Goal: Task Accomplishment & Management: Use online tool/utility

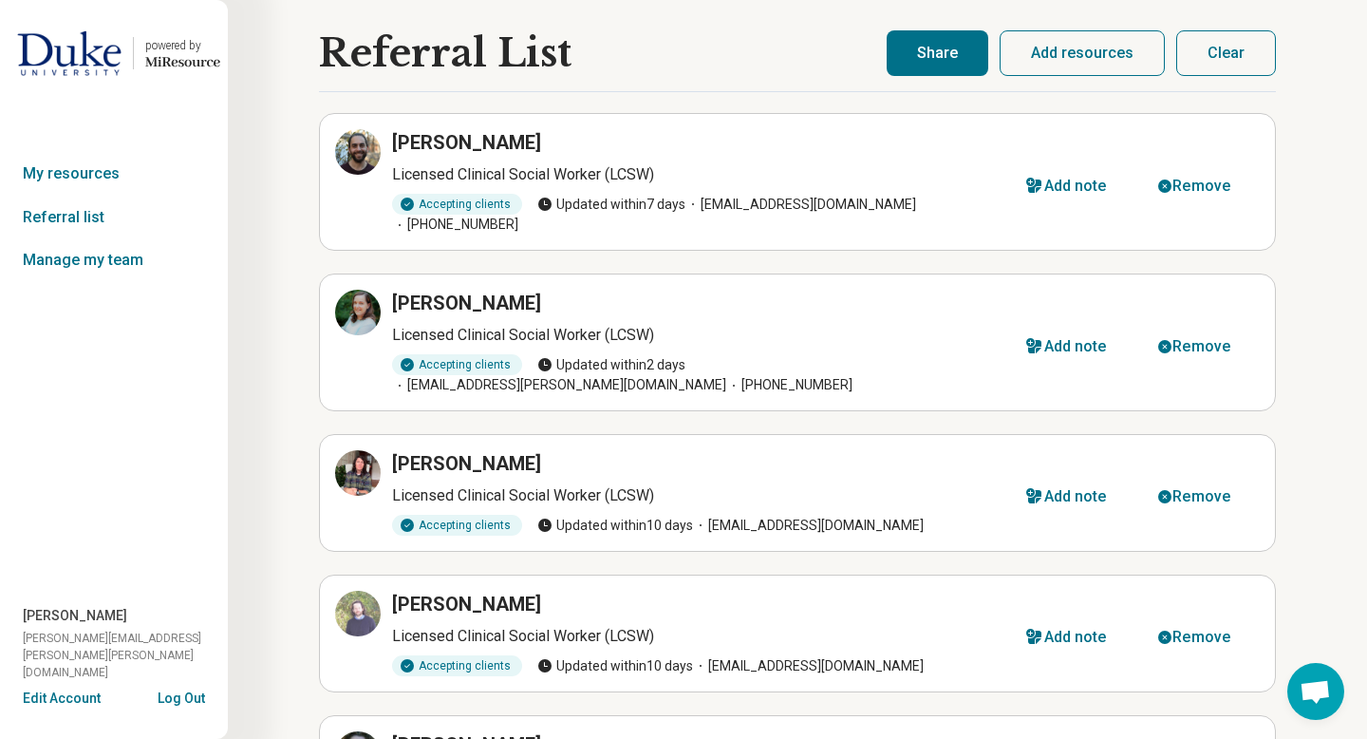
click at [1228, 48] on button "Clear" at bounding box center [1226, 53] width 100 height 46
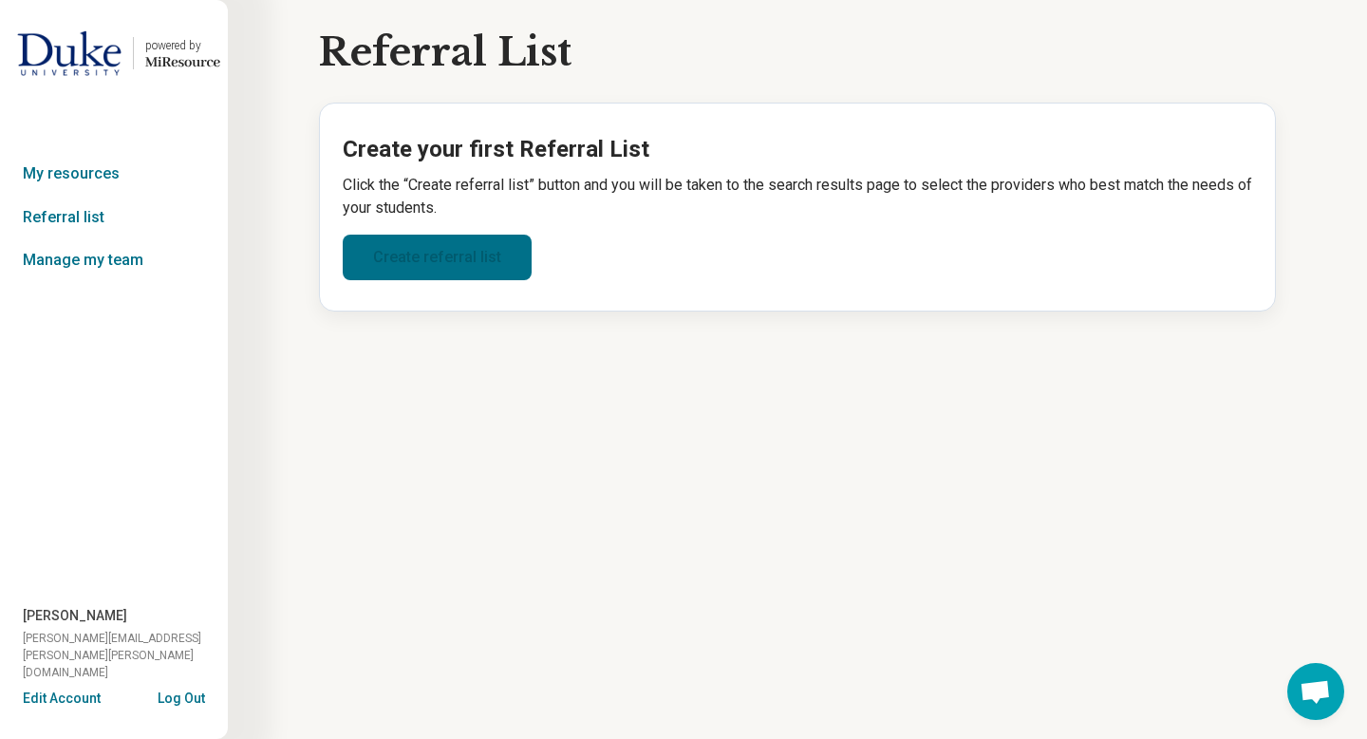
click at [402, 257] on link "Create referral list" at bounding box center [437, 257] width 189 height 46
select select "***"
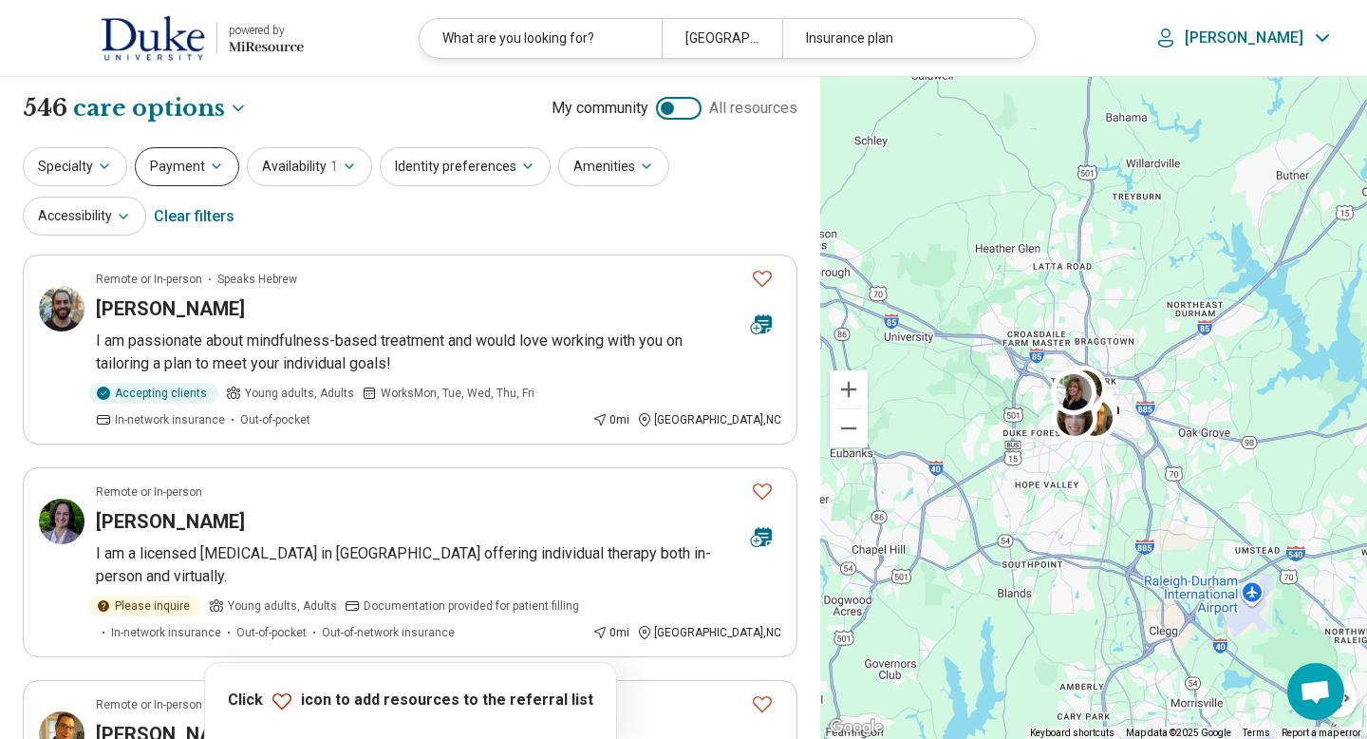
click at [185, 171] on button "Payment" at bounding box center [187, 166] width 104 height 39
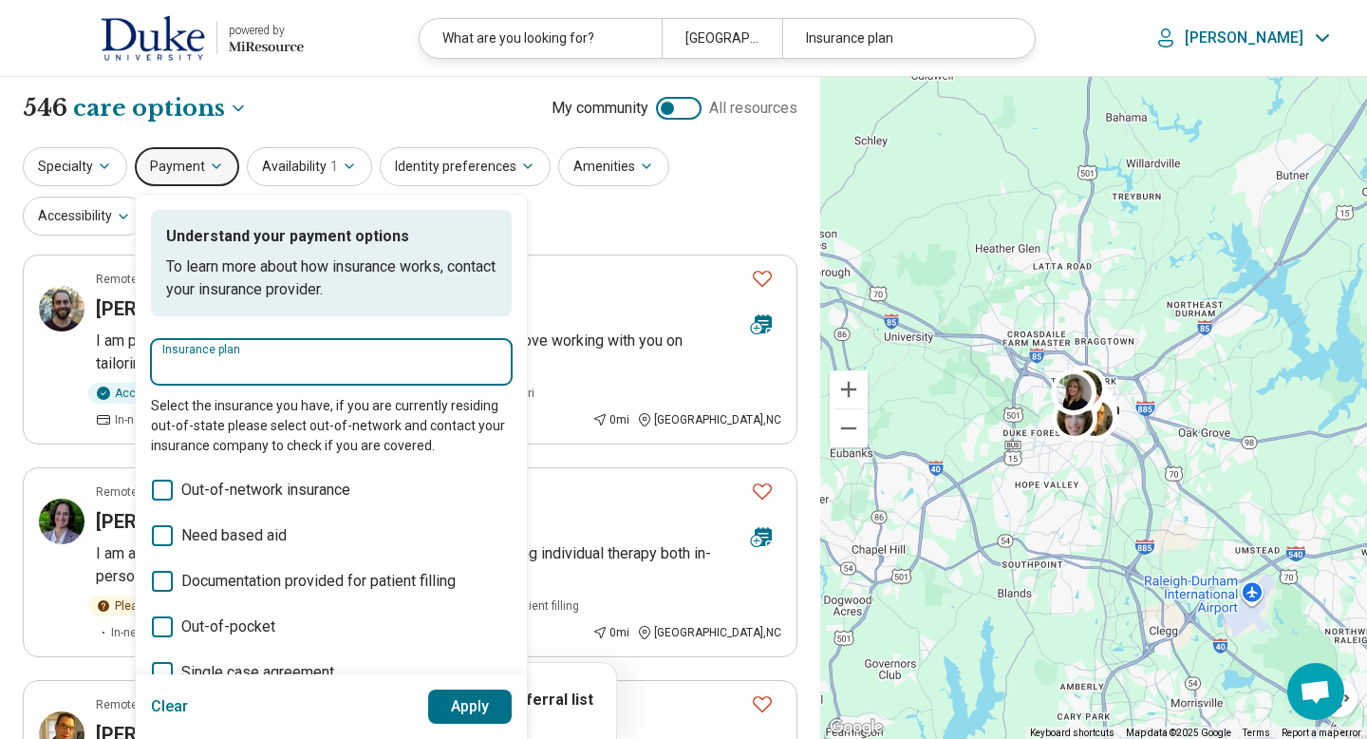
click at [215, 363] on input "Insurance plan" at bounding box center [331, 367] width 338 height 23
type input "*****"
click at [195, 409] on div "DSHIP" at bounding box center [193, 419] width 84 height 38
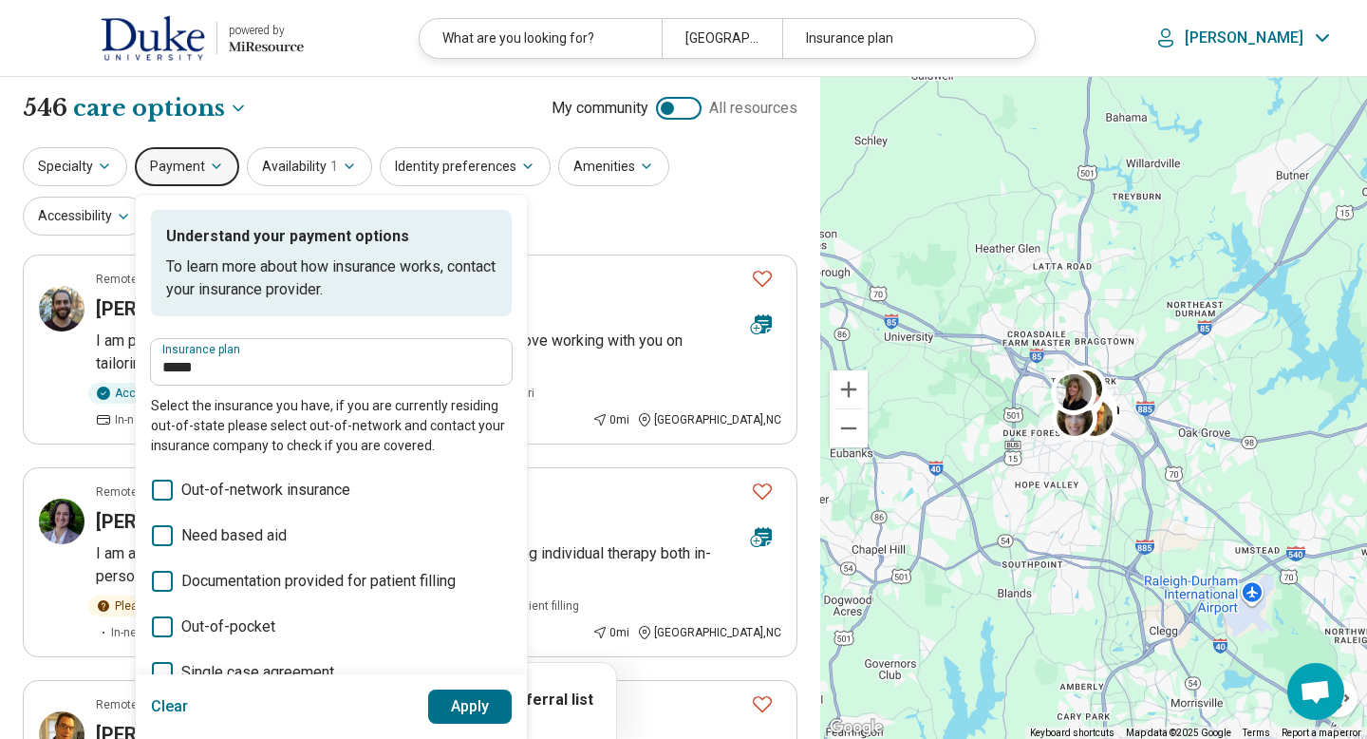
click at [458, 721] on button "Apply" at bounding box center [470, 706] width 84 height 34
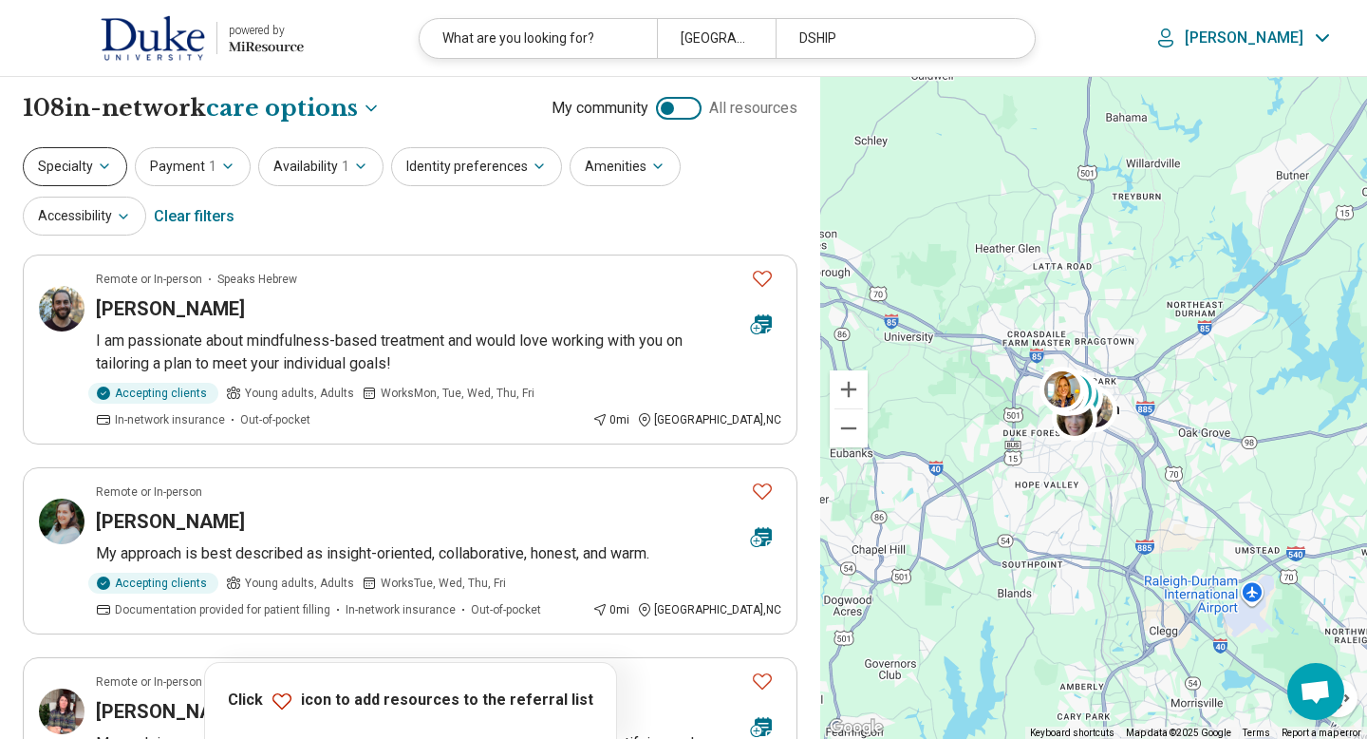
click at [94, 168] on button "Specialty" at bounding box center [75, 166] width 104 height 39
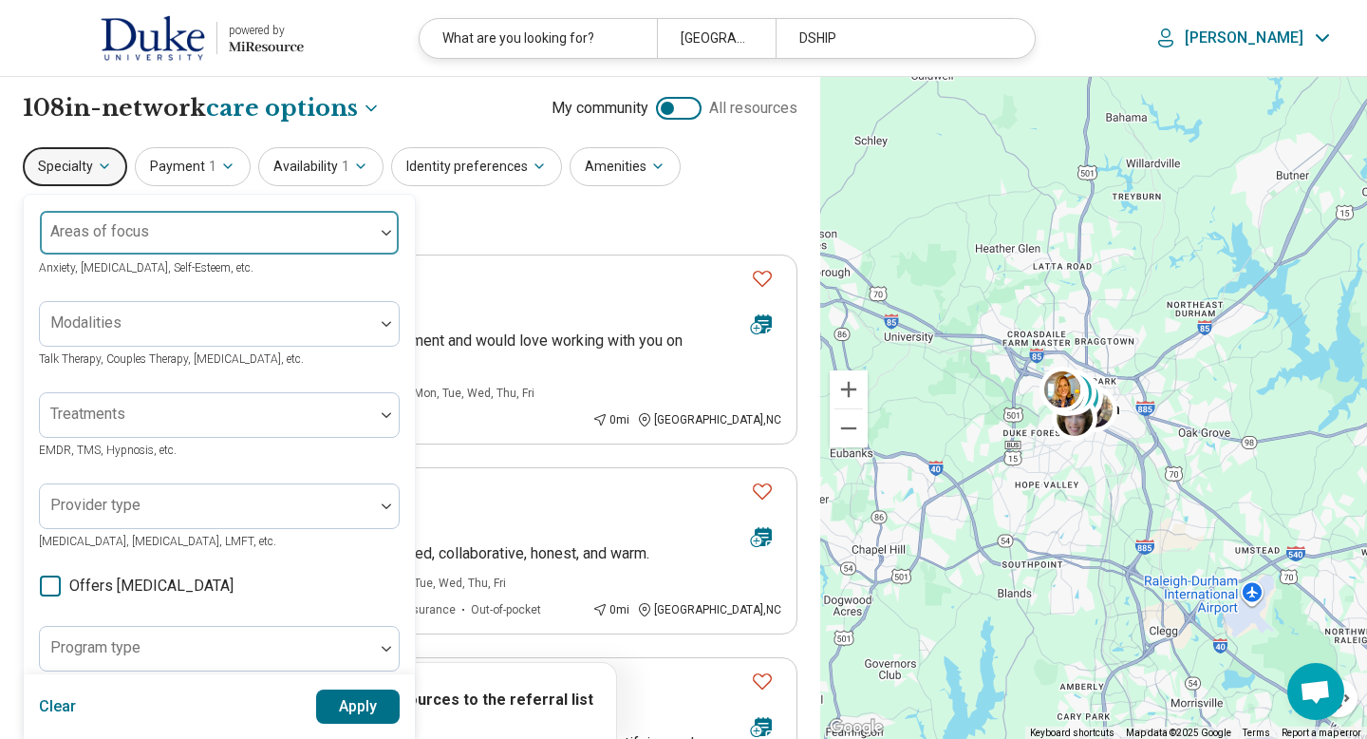
click at [127, 216] on div "Areas of focus" at bounding box center [219, 233] width 361 height 46
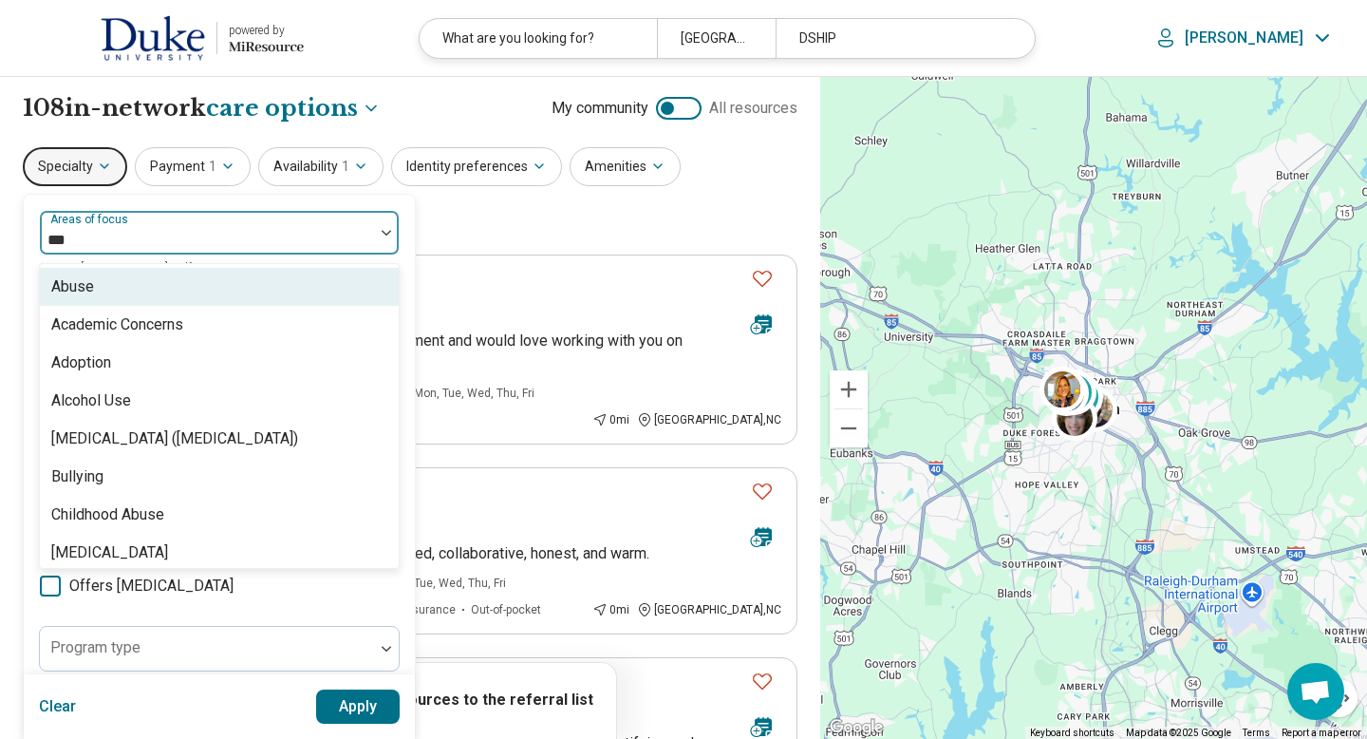
type input "****"
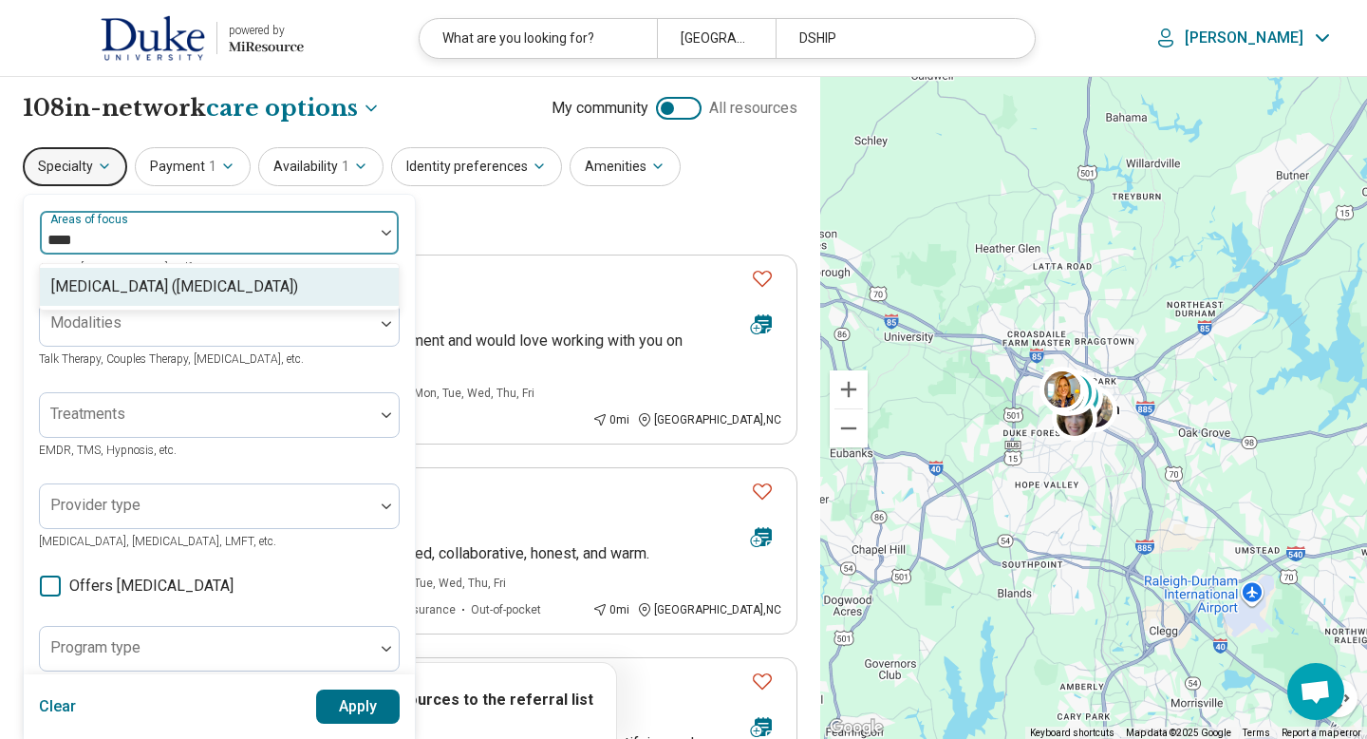
click at [98, 278] on div "[MEDICAL_DATA] ([MEDICAL_DATA])" at bounding box center [174, 286] width 247 height 23
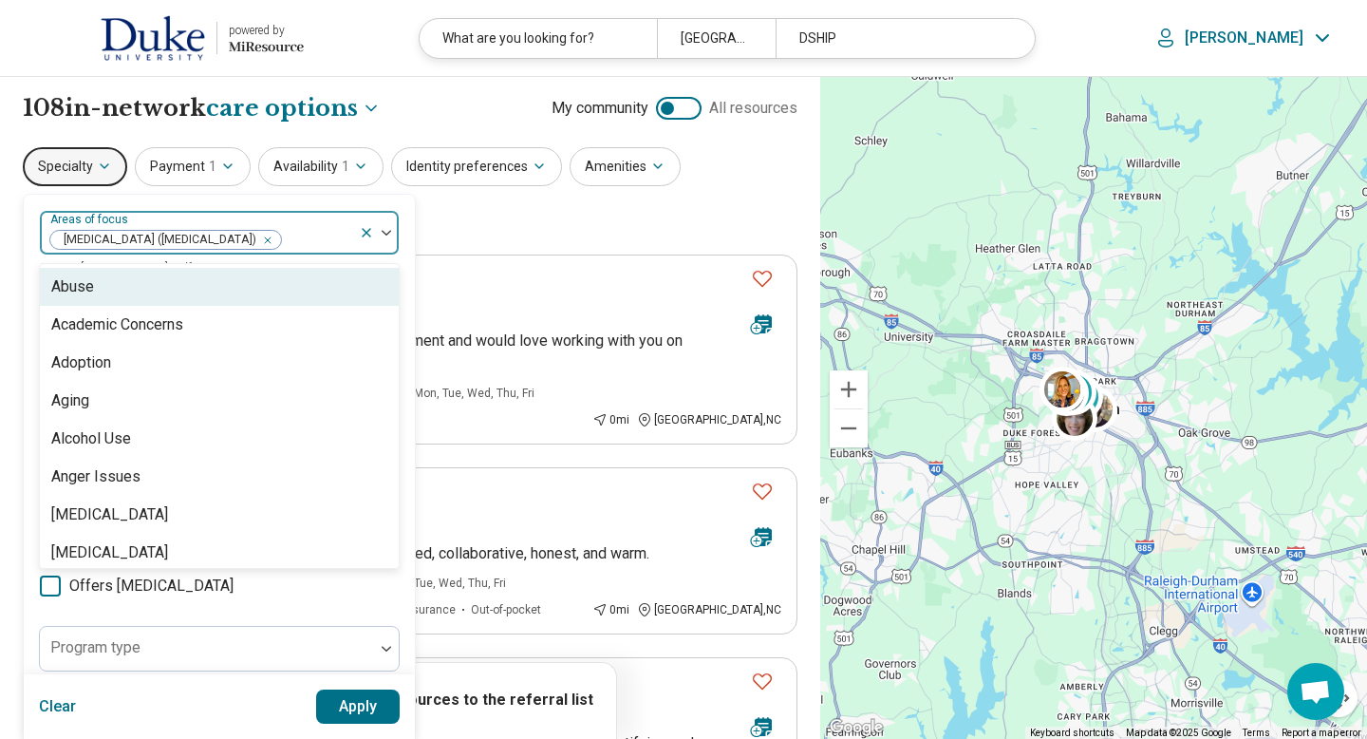
click at [365, 701] on button "Apply" at bounding box center [358, 706] width 84 height 34
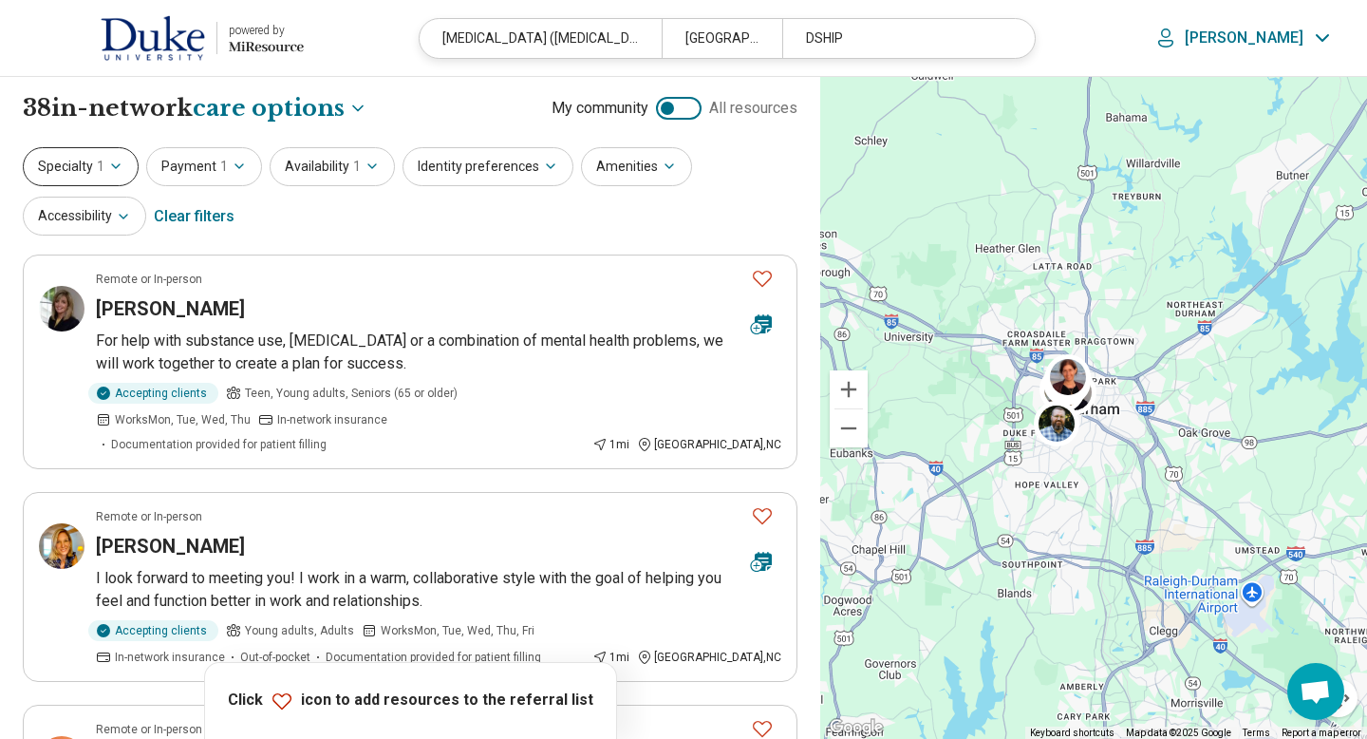
click at [86, 169] on button "Specialty 1" at bounding box center [81, 166] width 116 height 39
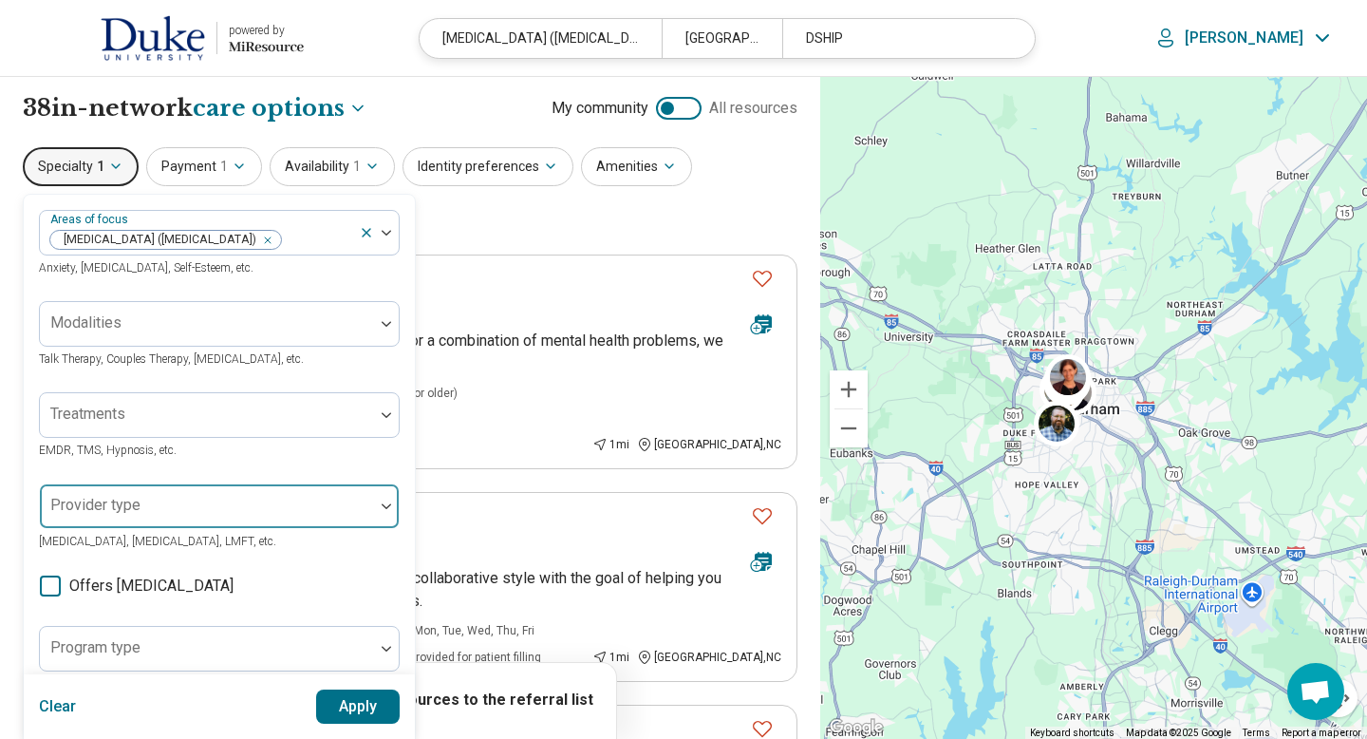
click at [120, 513] on div "Provider type" at bounding box center [219, 506] width 361 height 46
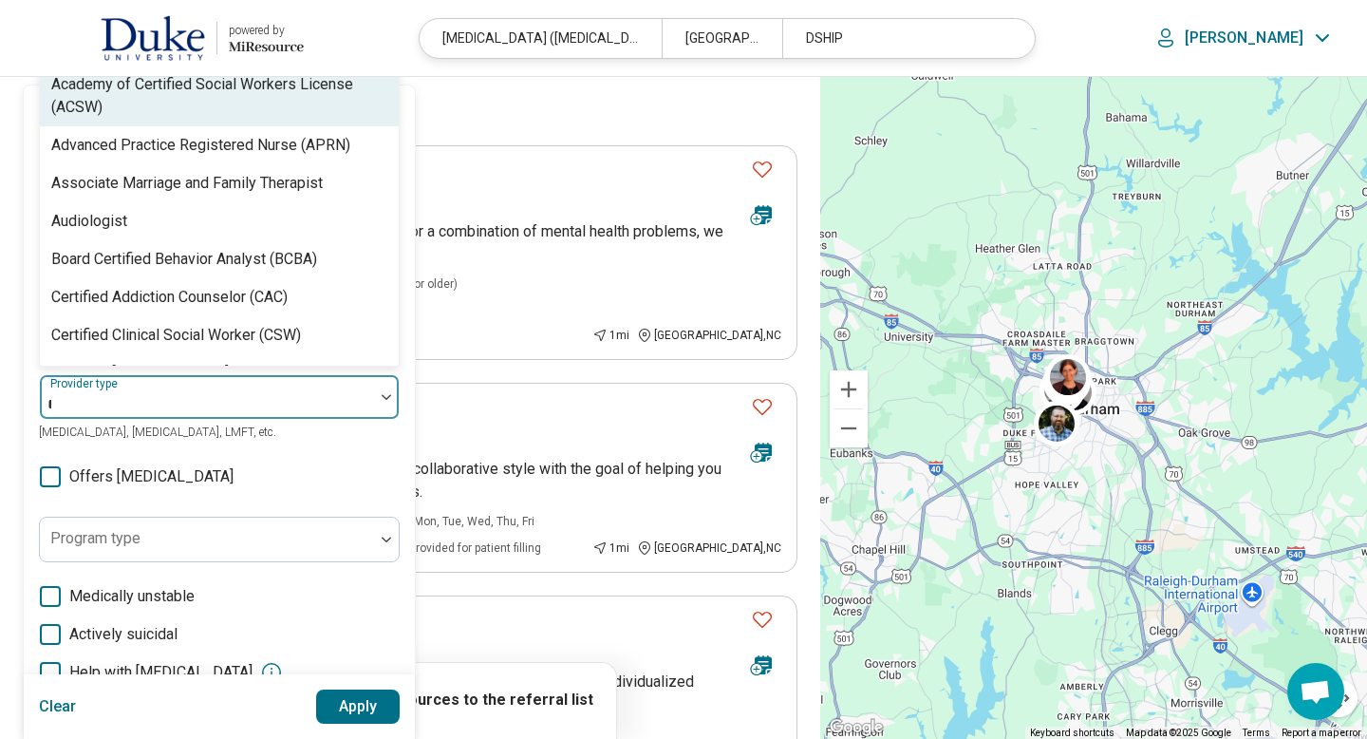
scroll to position [110, 0]
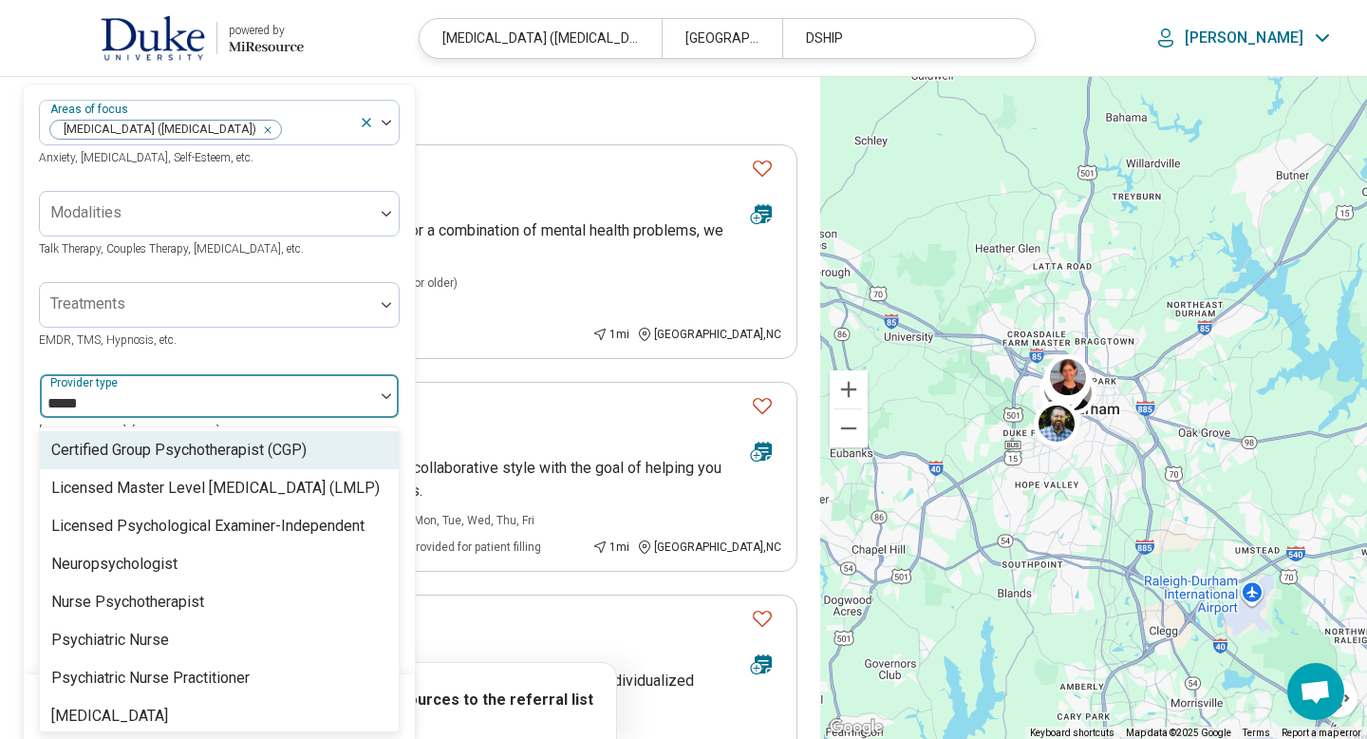
type input "******"
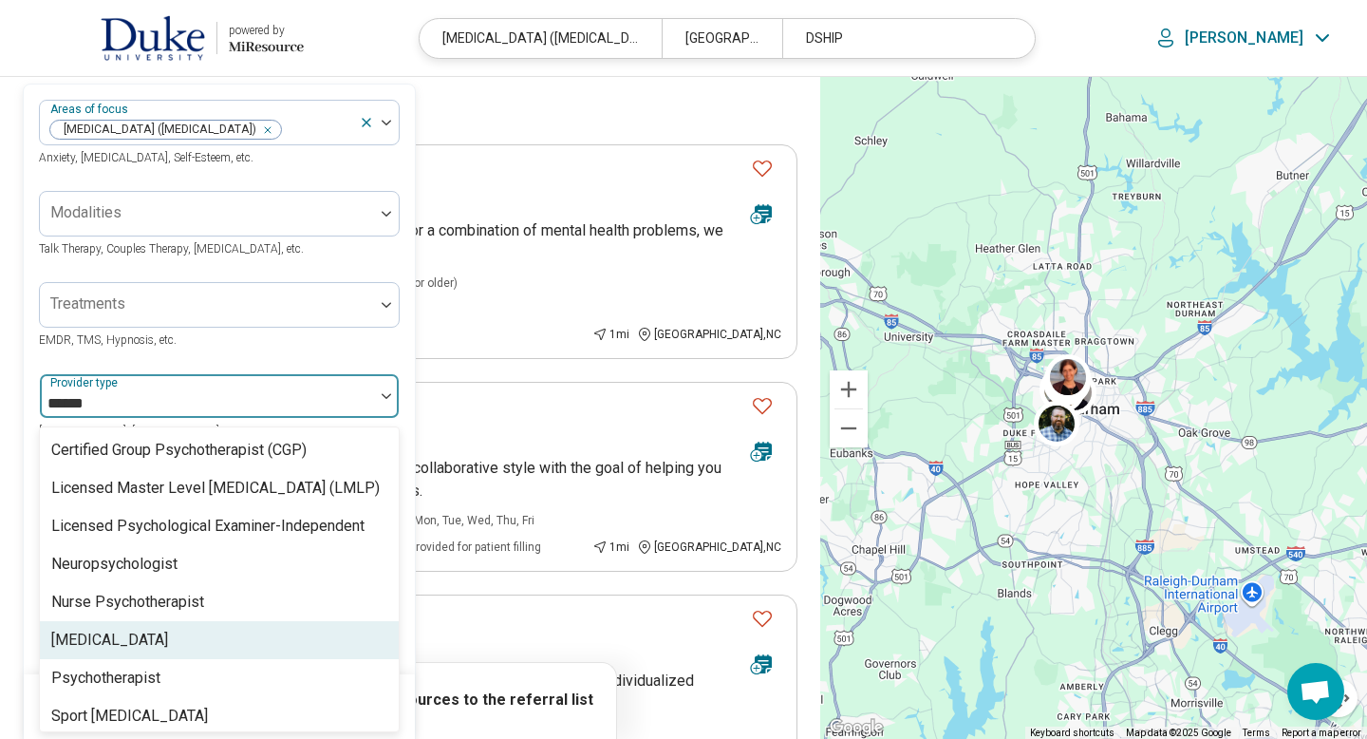
click at [118, 644] on div "[MEDICAL_DATA]" at bounding box center [109, 639] width 117 height 23
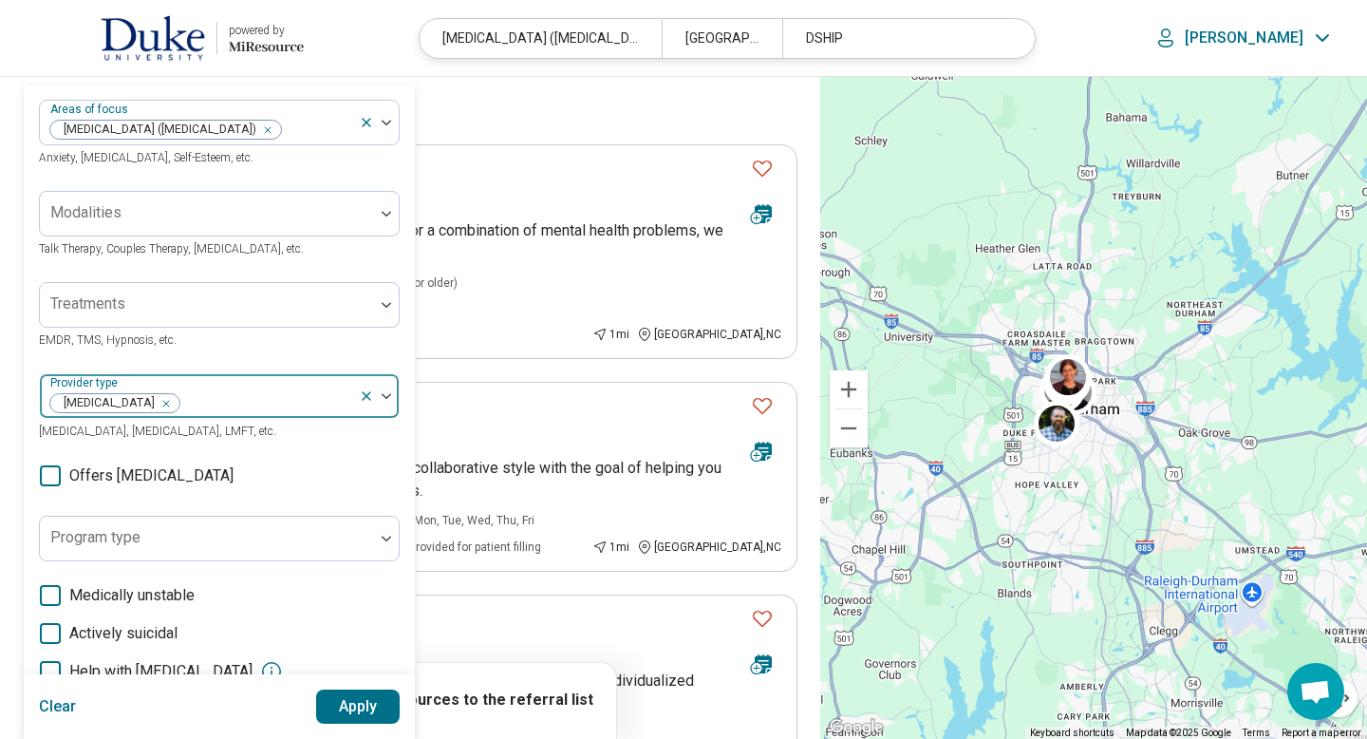
click at [388, 393] on img at bounding box center [386, 396] width 9 height 6
click at [359, 704] on button "Apply" at bounding box center [358, 706] width 84 height 34
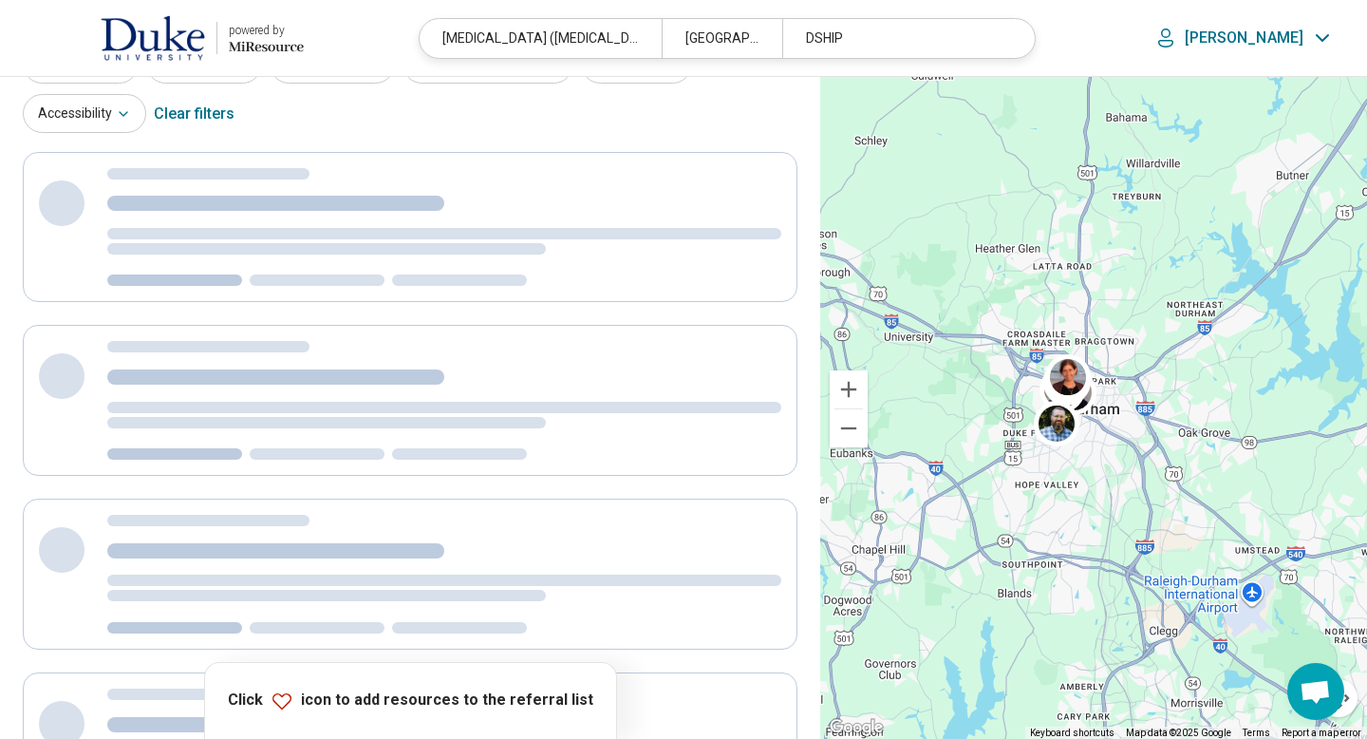
scroll to position [0, 0]
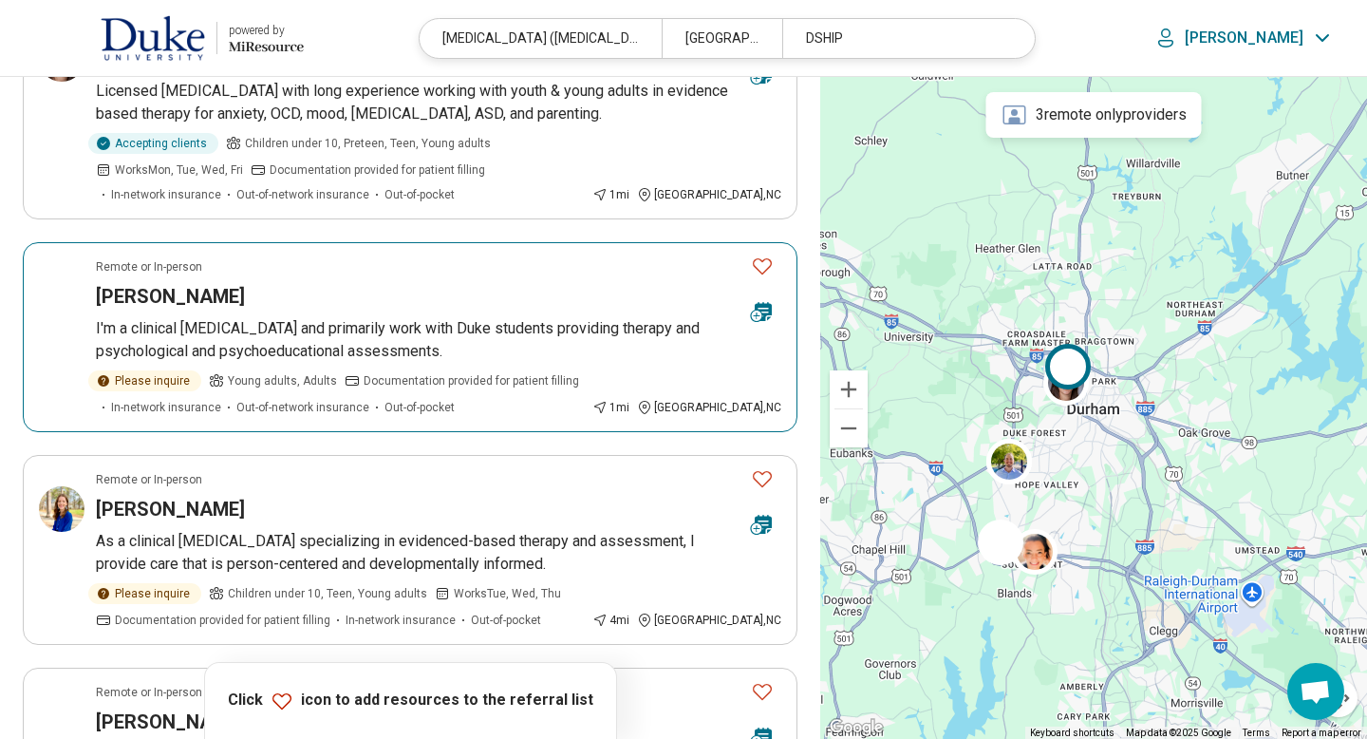
scroll to position [266, 0]
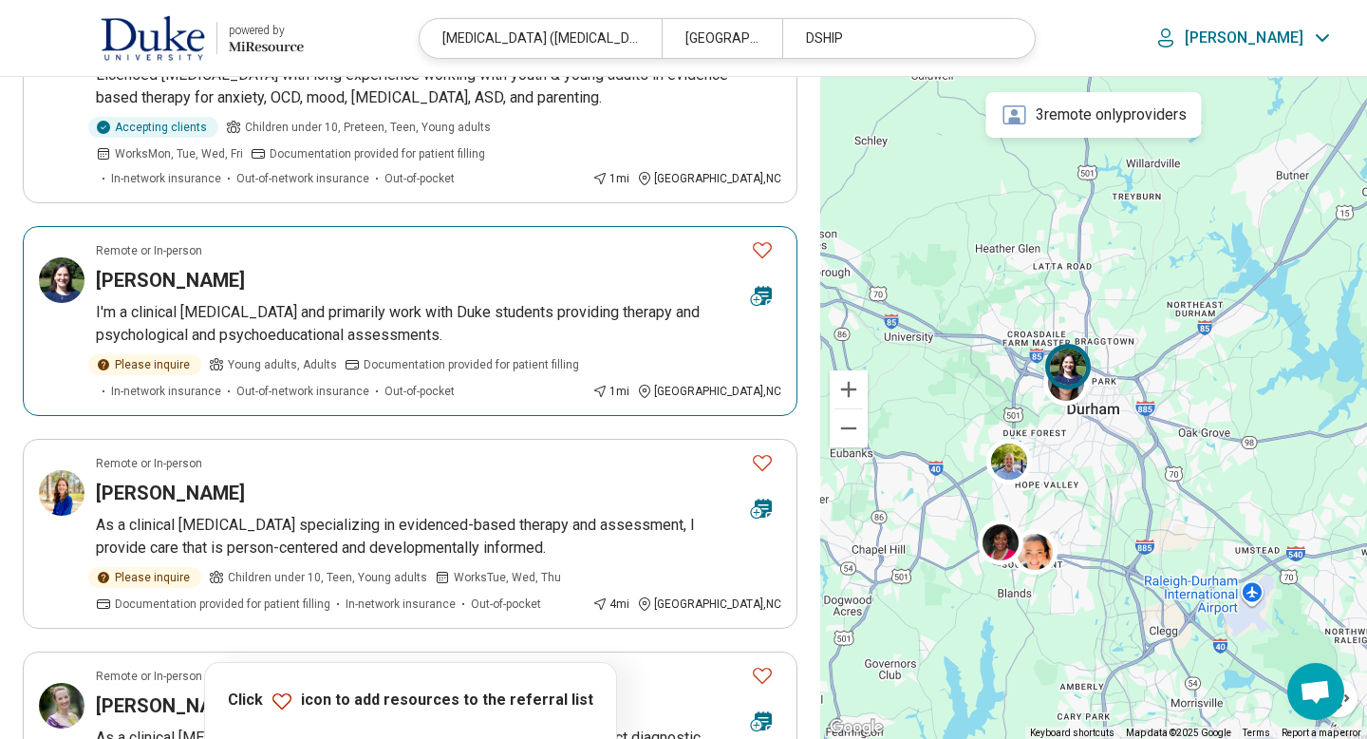
click at [764, 251] on icon "Favorite" at bounding box center [762, 249] width 23 height 23
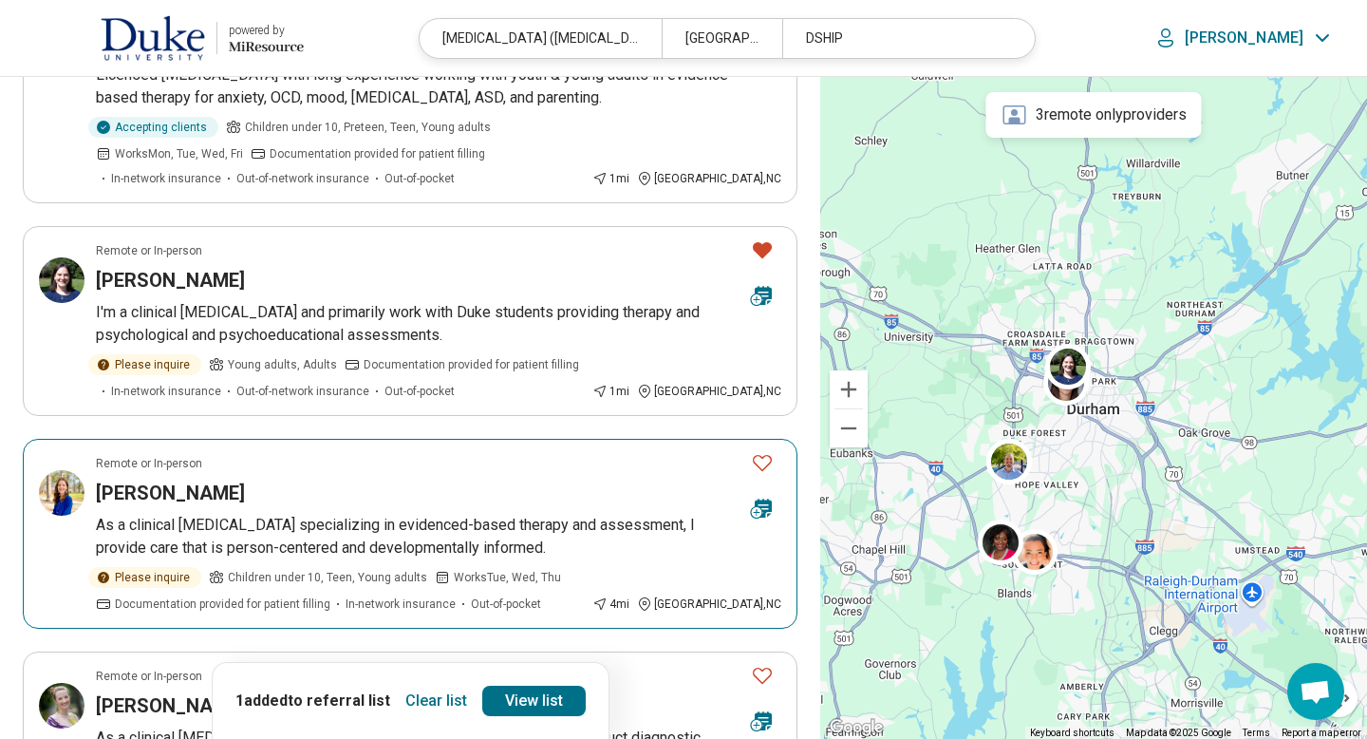
click at [759, 463] on icon "Favorite" at bounding box center [762, 462] width 23 height 23
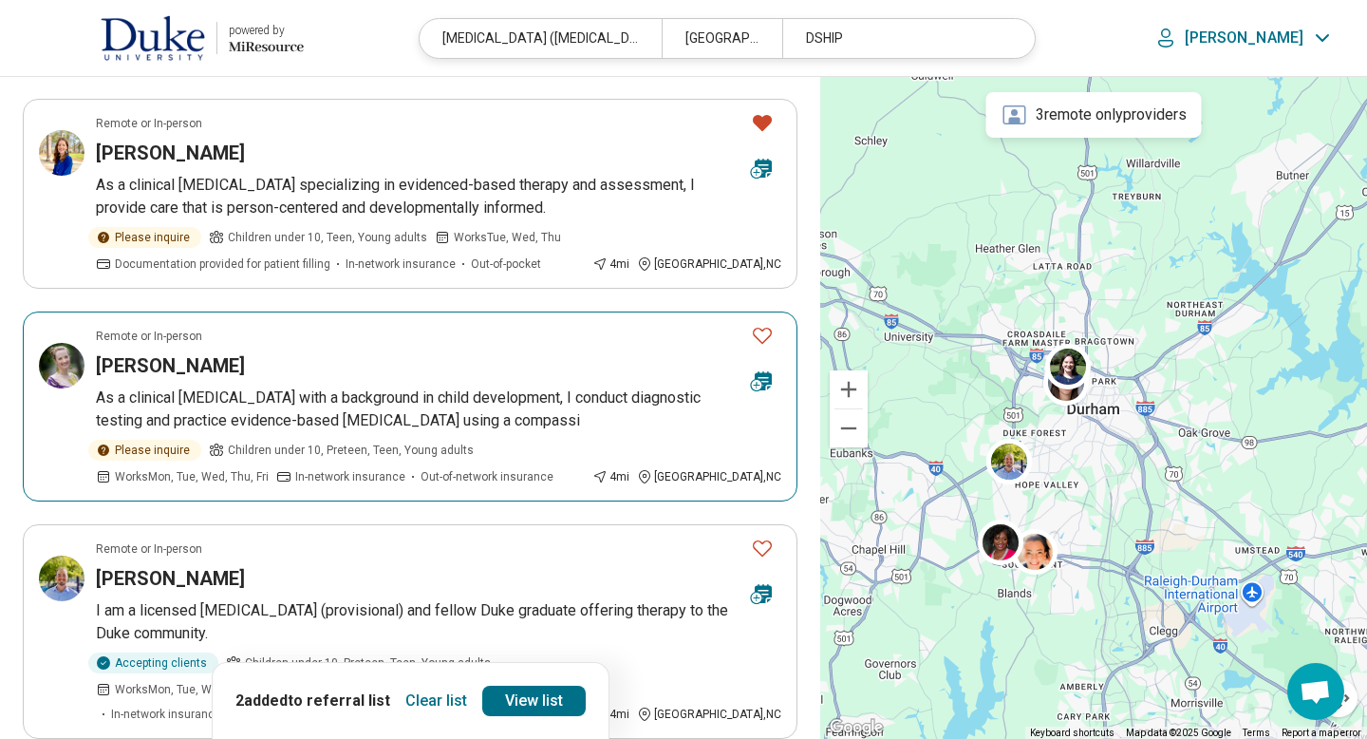
scroll to position [608, 0]
click at [769, 331] on icon "Favorite" at bounding box center [762, 333] width 23 height 23
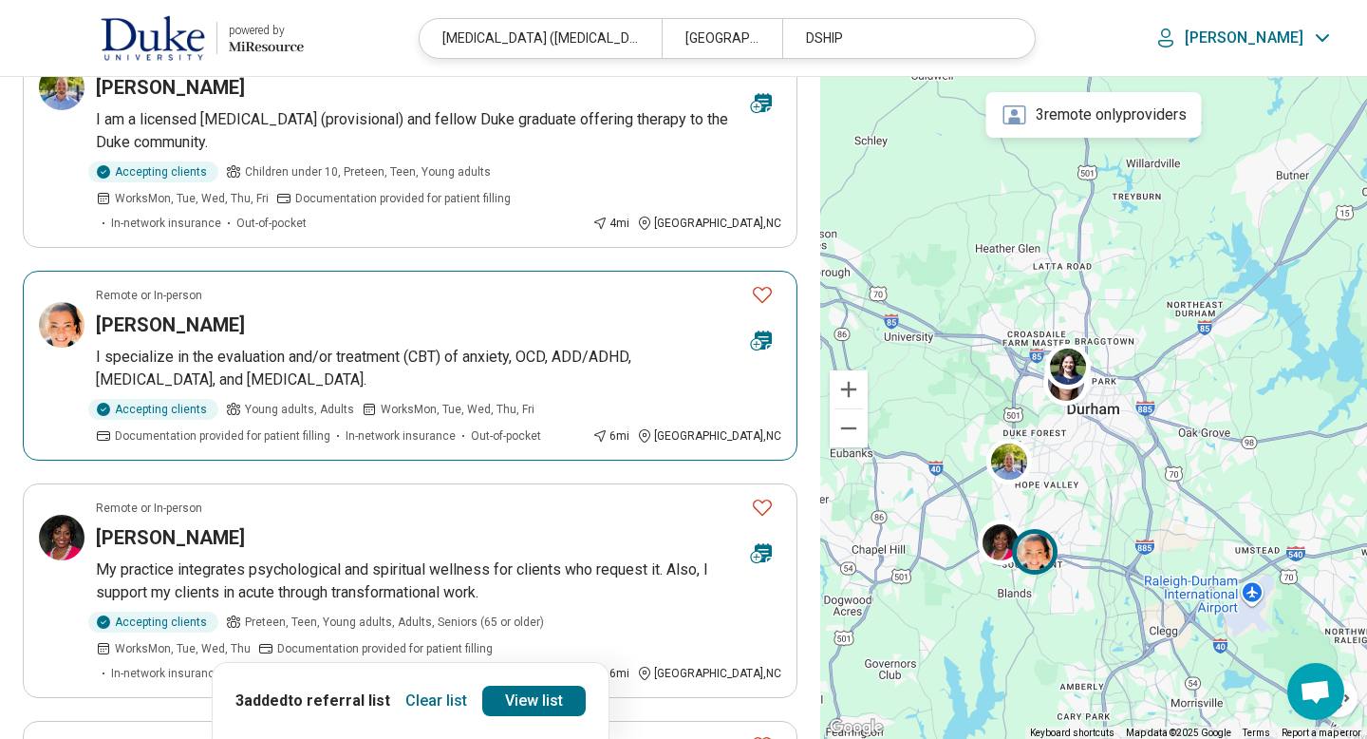
scroll to position [1101, 0]
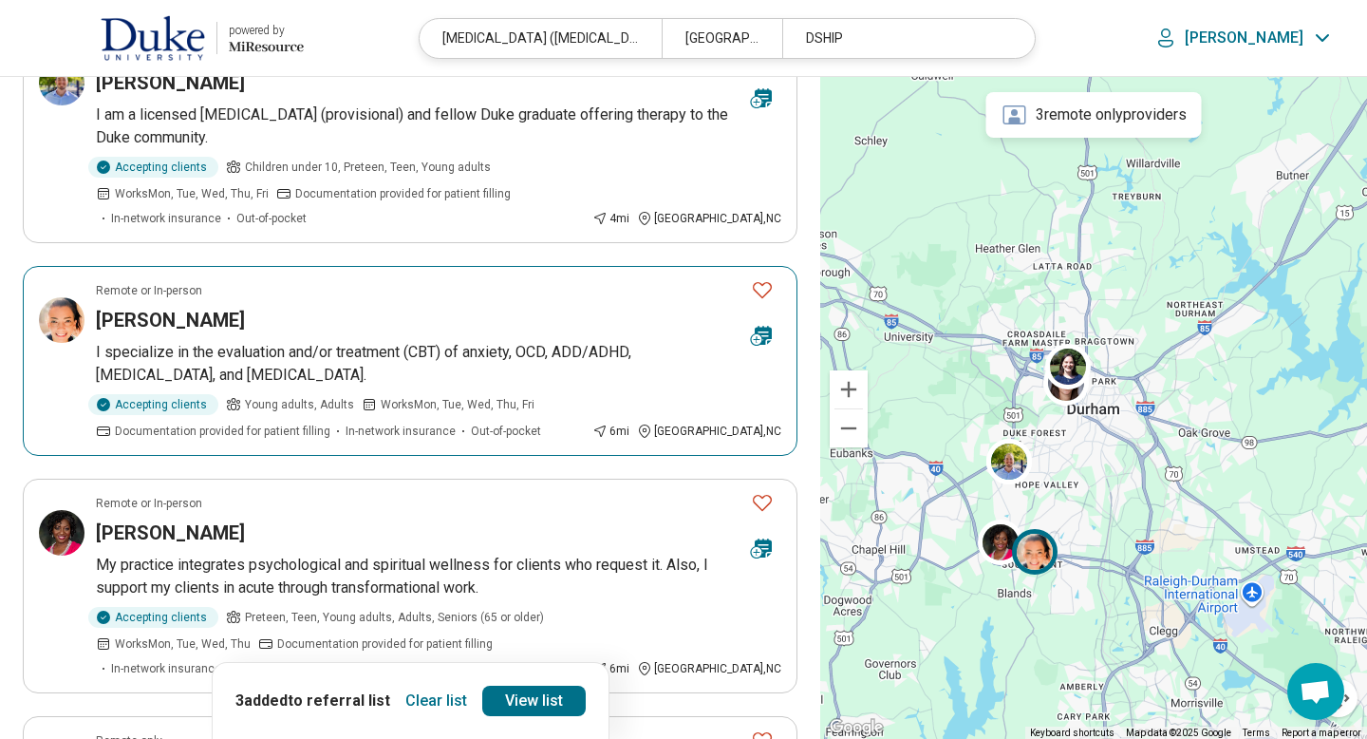
click at [762, 287] on icon "Favorite" at bounding box center [762, 289] width 23 height 23
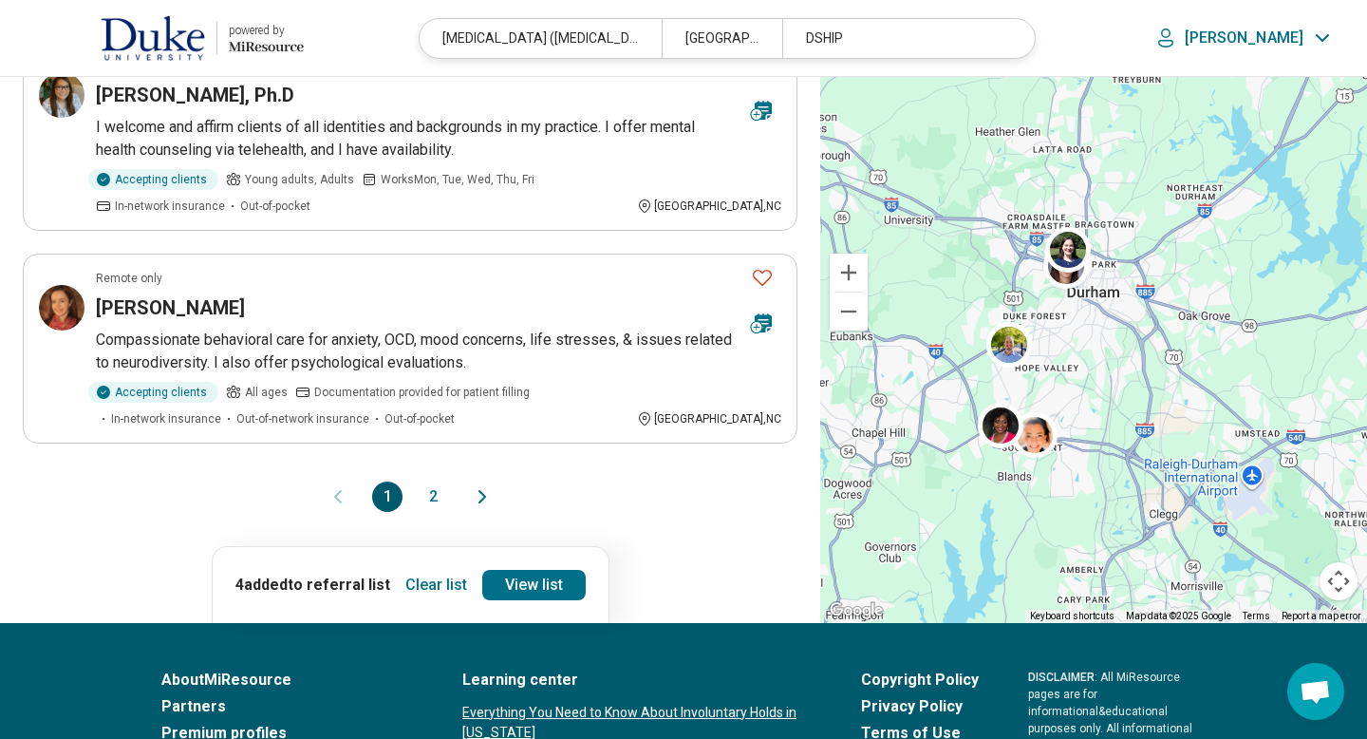
scroll to position [2051, 0]
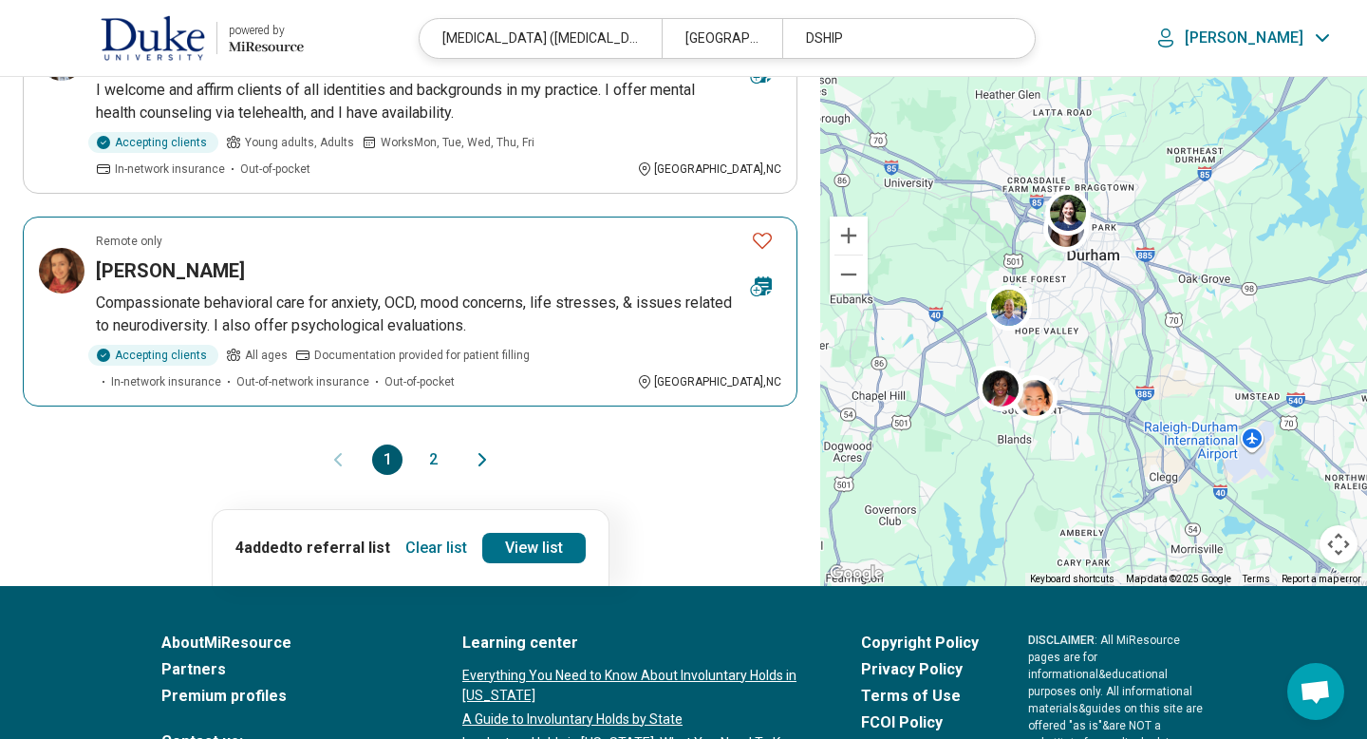
click at [767, 236] on icon "Favorite" at bounding box center [762, 240] width 23 height 23
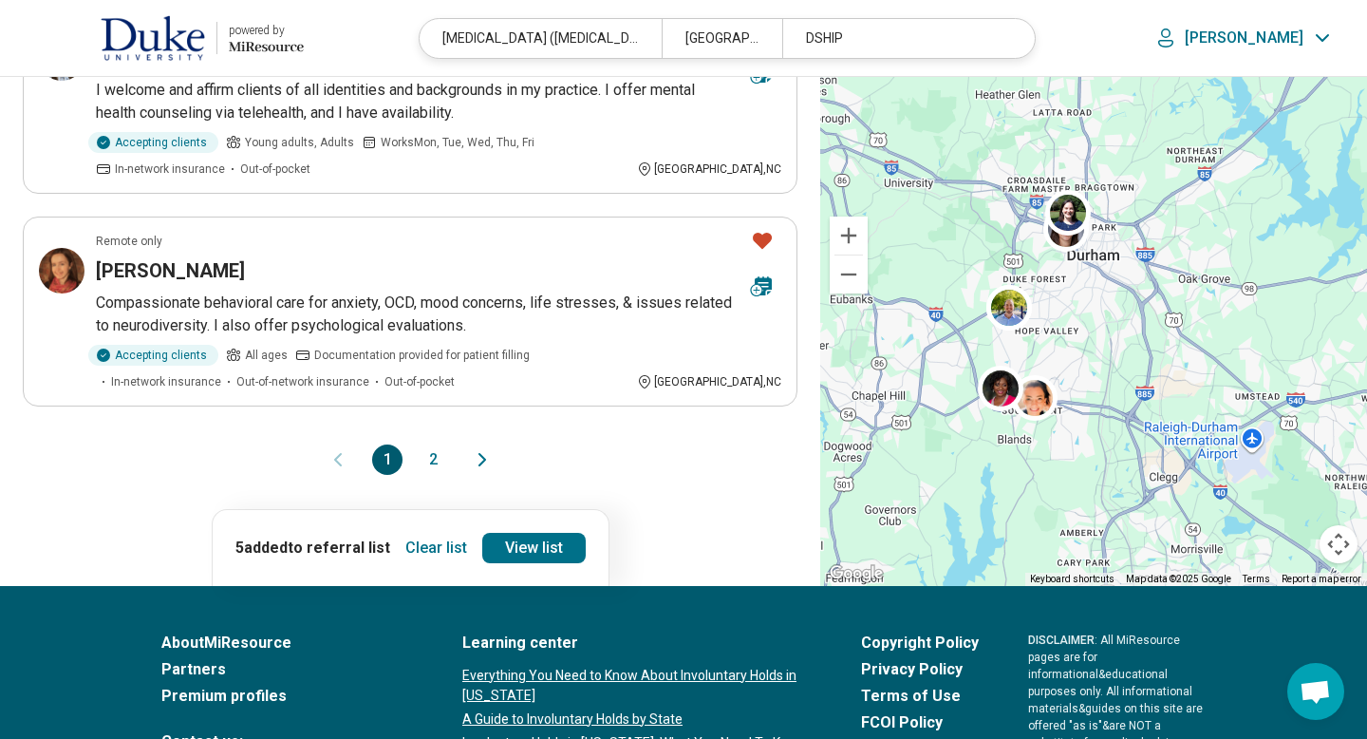
click at [432, 462] on button "2" at bounding box center [433, 459] width 30 height 30
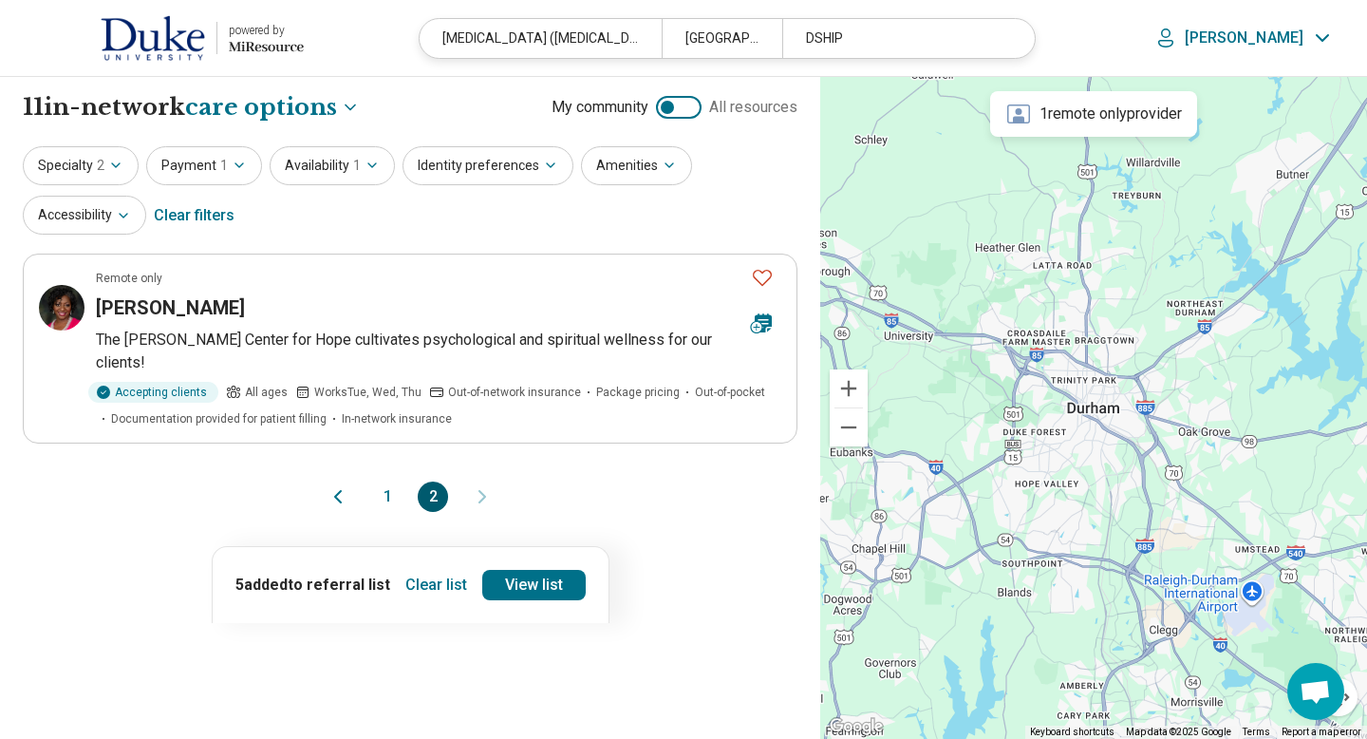
scroll to position [0, 0]
click at [524, 576] on link "View list" at bounding box center [533, 586] width 103 height 30
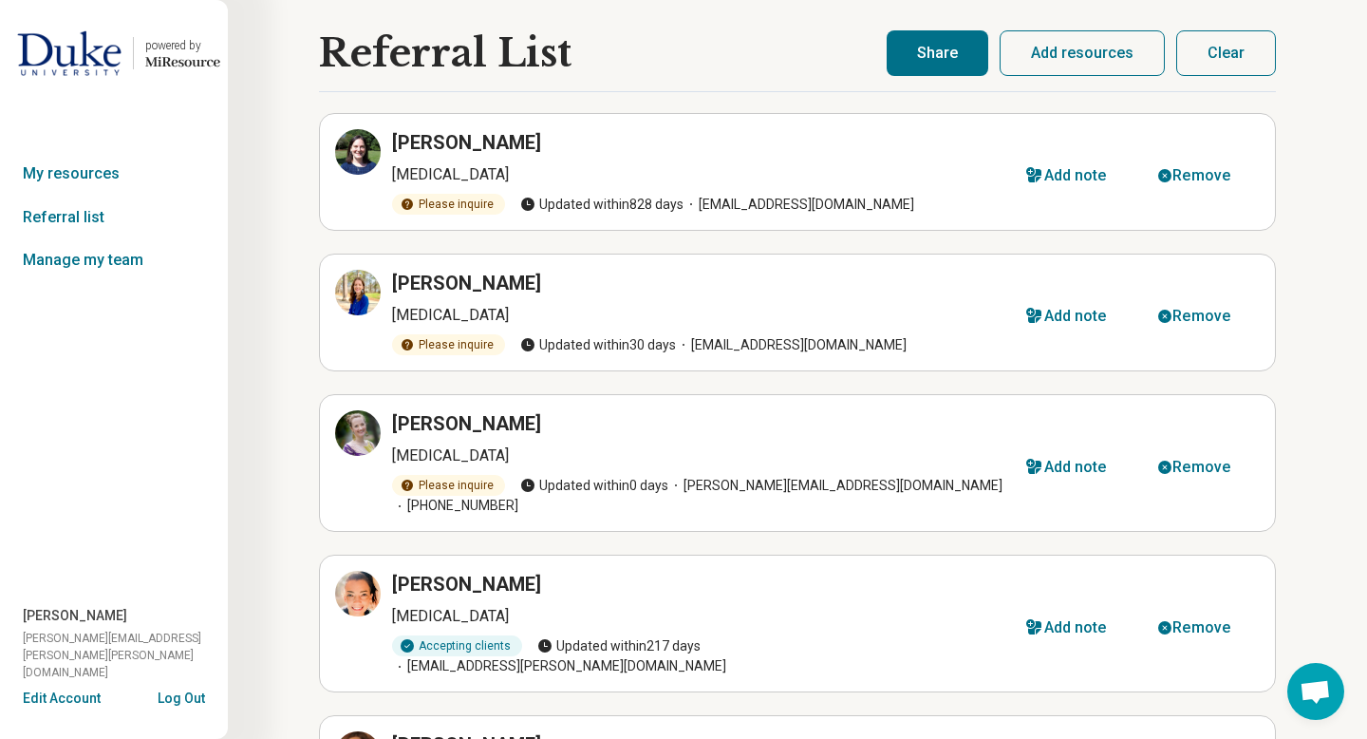
click at [973, 56] on button "Share" at bounding box center [938, 53] width 102 height 46
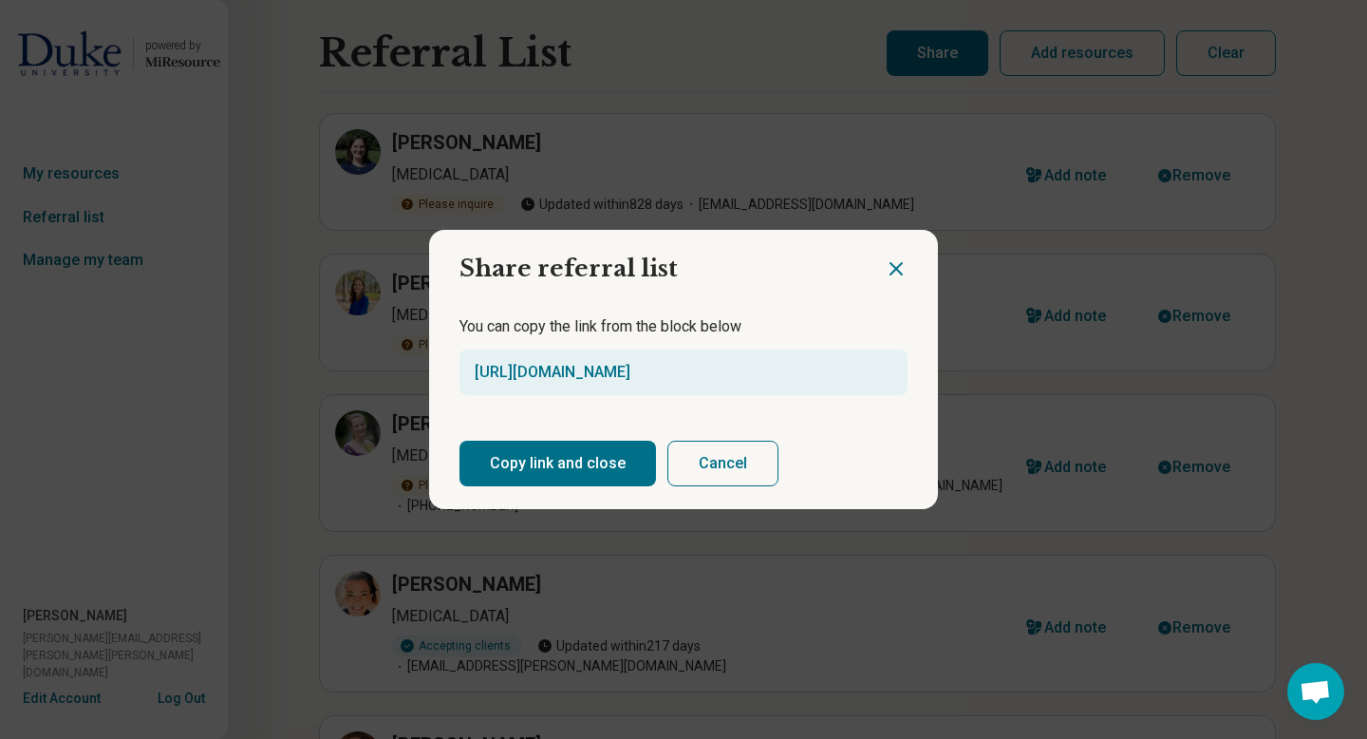
click at [610, 472] on button "Copy link and close" at bounding box center [557, 463] width 197 height 46
